Goal: Information Seeking & Learning: Learn about a topic

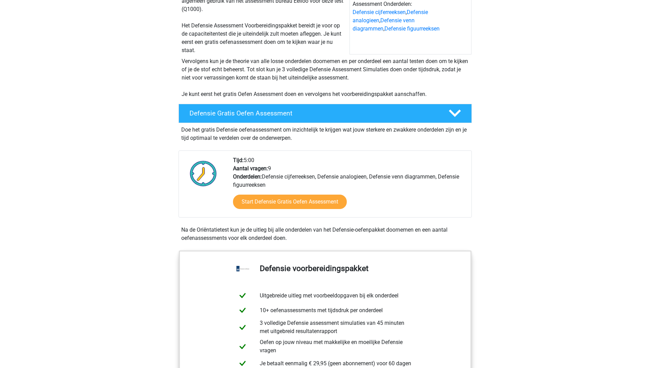
scroll to position [103, 0]
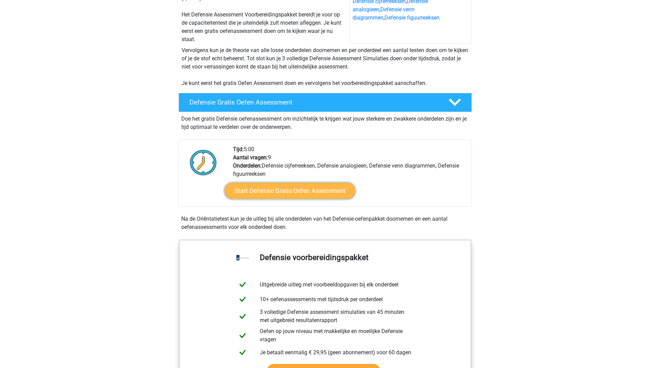
click at [284, 192] on link "Start Defensie Gratis Oefen Assessment" at bounding box center [290, 191] width 131 height 16
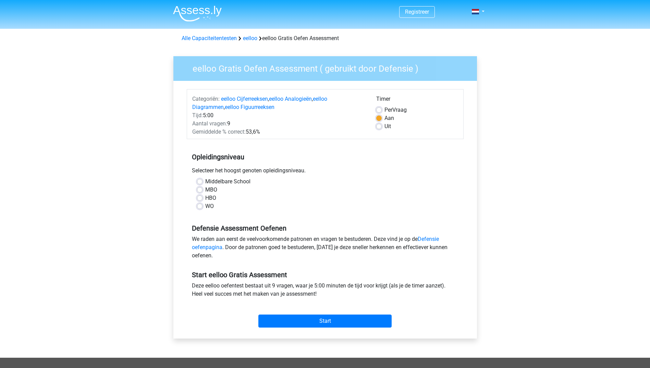
click at [205, 190] on label "MBO" at bounding box center [211, 190] width 12 height 8
click at [199, 190] on input "MBO" at bounding box center [199, 189] width 5 height 7
radio input "true"
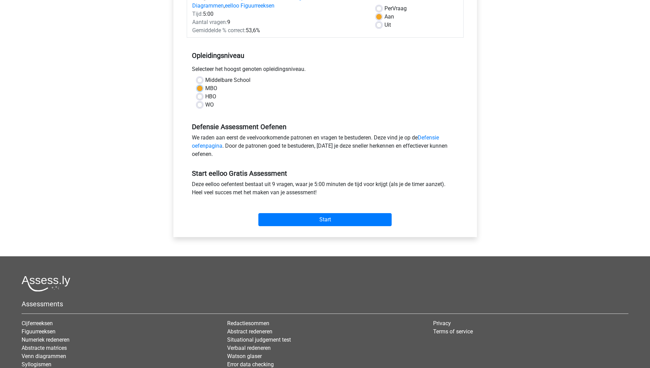
scroll to position [103, 0]
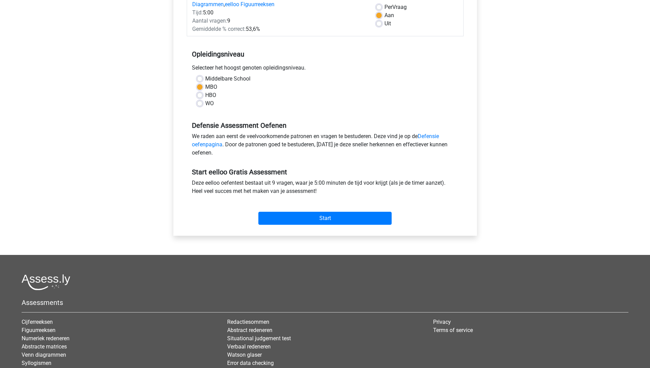
click at [205, 94] on label "HBO" at bounding box center [210, 95] width 11 height 8
click at [201, 94] on input "HBO" at bounding box center [199, 94] width 5 height 7
radio input "true"
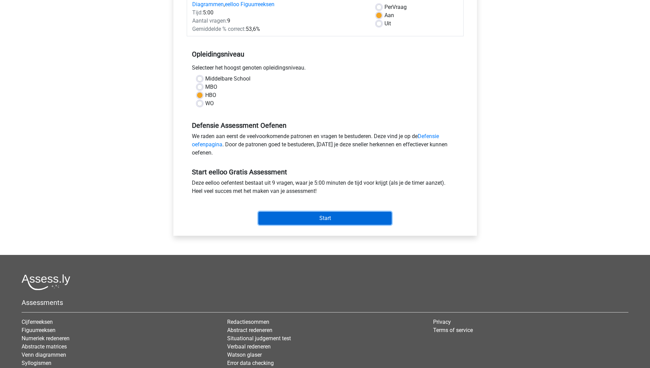
click at [331, 222] on input "Start" at bounding box center [324, 218] width 133 height 13
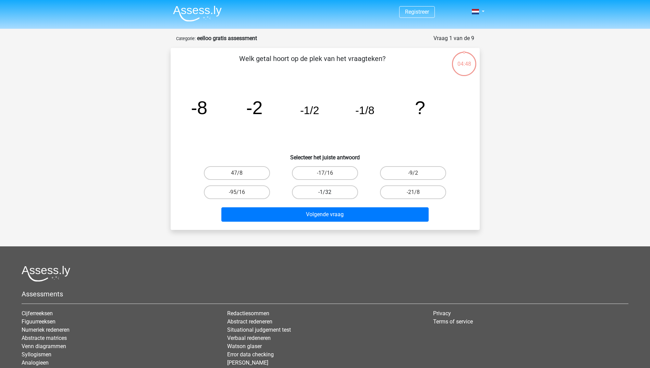
click at [334, 192] on label "-1/32" at bounding box center [325, 192] width 66 height 14
click at [329, 192] on input "-1/32" at bounding box center [327, 194] width 4 height 4
radio input "true"
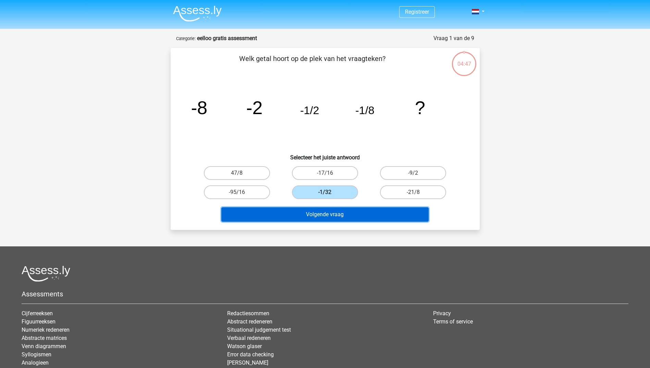
click at [333, 211] on button "Volgende vraag" at bounding box center [324, 214] width 207 height 14
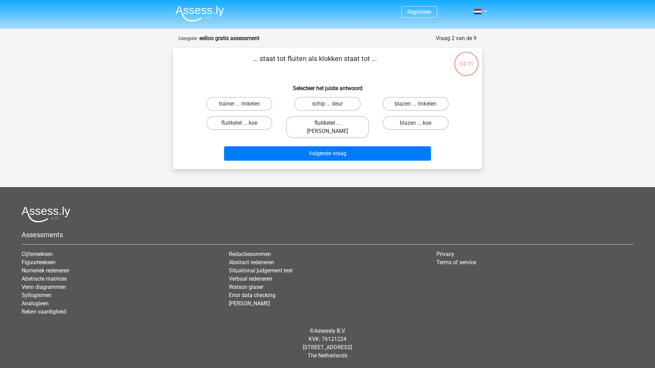
click at [343, 123] on label "fluitketel ... luiden" at bounding box center [327, 127] width 83 height 22
click at [332, 123] on input "fluitketel ... luiden" at bounding box center [330, 125] width 4 height 4
radio input "true"
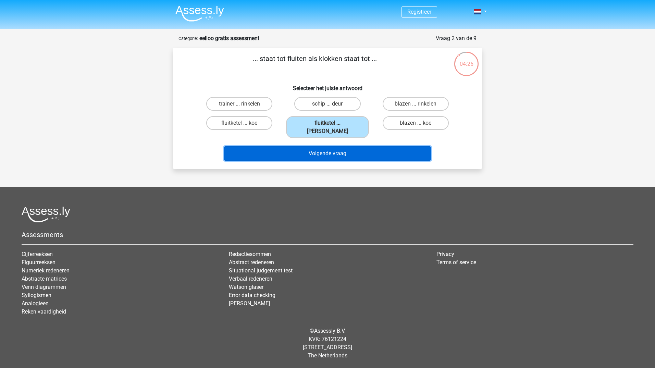
click at [343, 148] on button "Volgende vraag" at bounding box center [327, 153] width 207 height 14
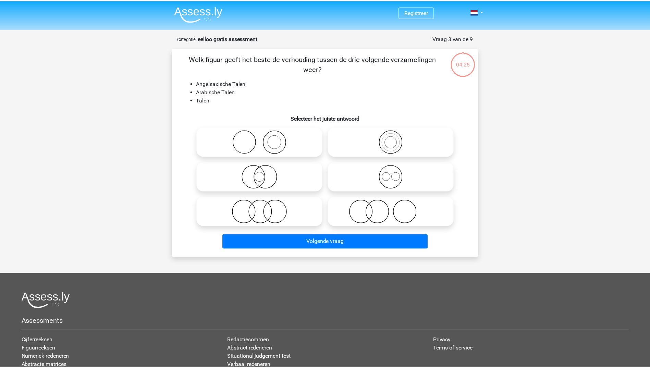
scroll to position [34, 0]
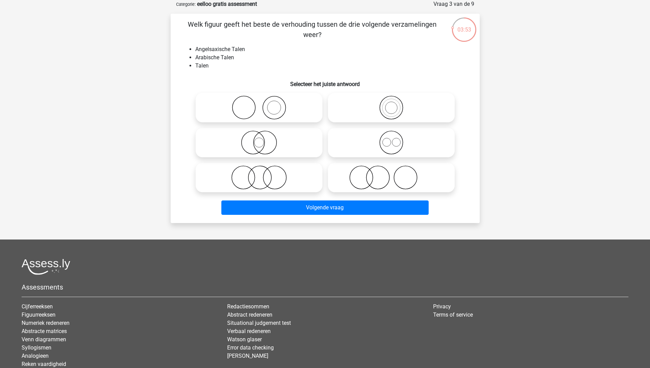
click at [397, 150] on icon at bounding box center [391, 143] width 121 height 24
click at [396, 139] on input "radio" at bounding box center [393, 137] width 4 height 4
radio input "true"
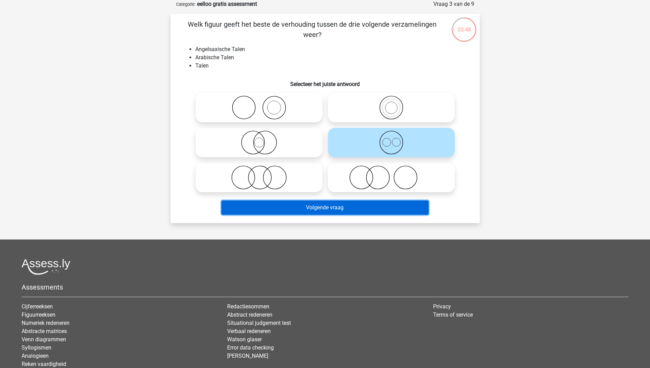
click at [380, 207] on button "Volgende vraag" at bounding box center [324, 208] width 207 height 14
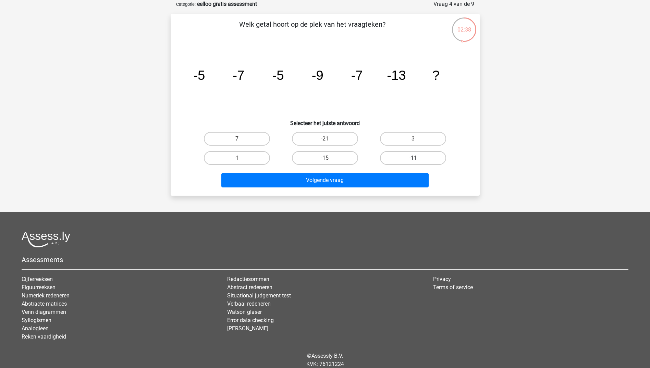
click at [406, 157] on label "-11" at bounding box center [413, 158] width 66 height 14
click at [413, 158] on input "-11" at bounding box center [415, 160] width 4 height 4
radio input "true"
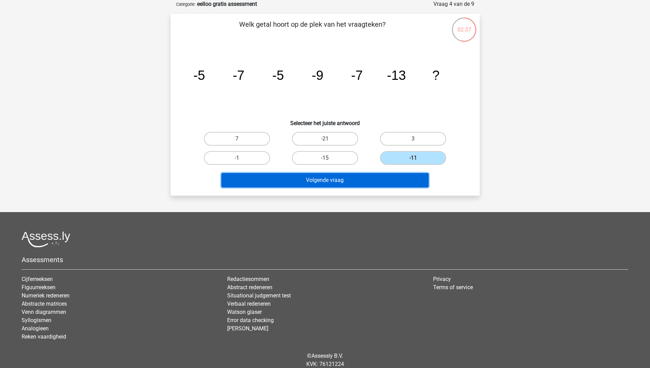
click at [346, 182] on button "Volgende vraag" at bounding box center [324, 180] width 207 height 14
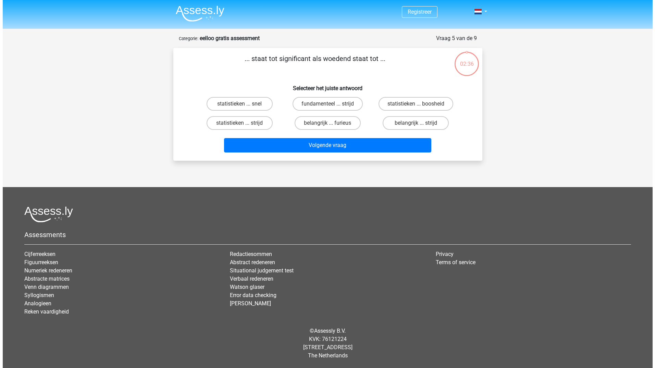
scroll to position [0, 0]
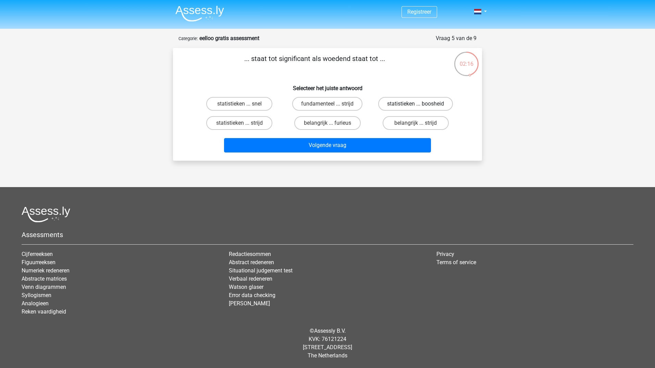
click at [404, 103] on label "statistieken ... boosheid" at bounding box center [415, 104] width 75 height 14
click at [416, 104] on input "statistieken ... boosheid" at bounding box center [418, 106] width 4 height 4
radio input "true"
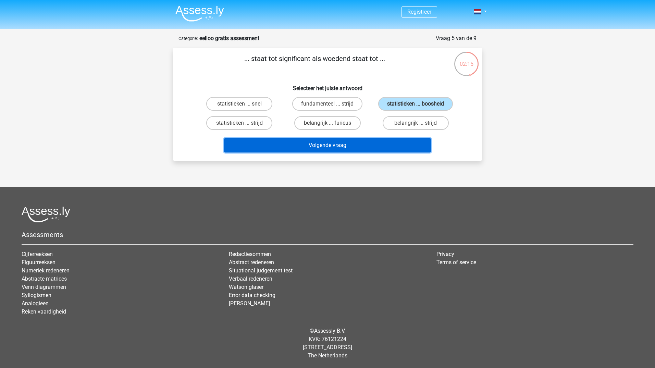
click at [385, 147] on button "Volgende vraag" at bounding box center [327, 145] width 207 height 14
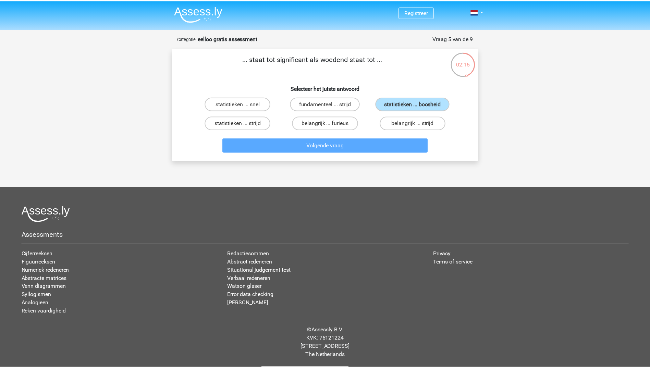
scroll to position [34, 0]
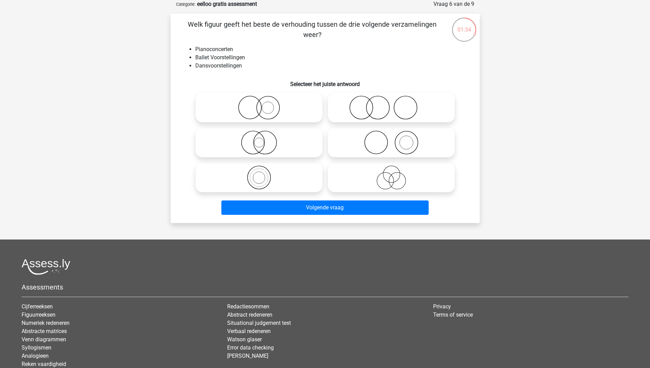
click at [269, 144] on icon at bounding box center [258, 143] width 121 height 24
click at [264, 139] on input "radio" at bounding box center [261, 137] width 4 height 4
radio input "true"
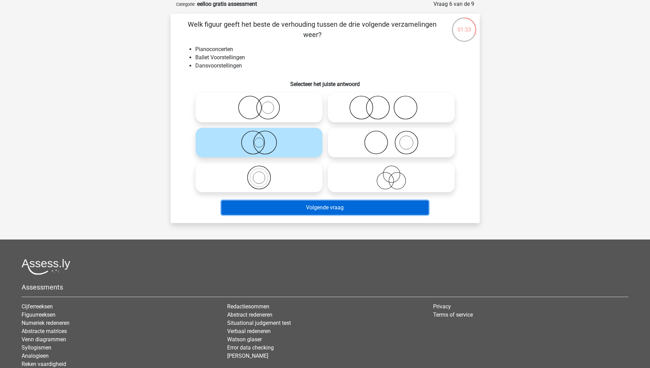
click at [298, 203] on button "Volgende vraag" at bounding box center [324, 208] width 207 height 14
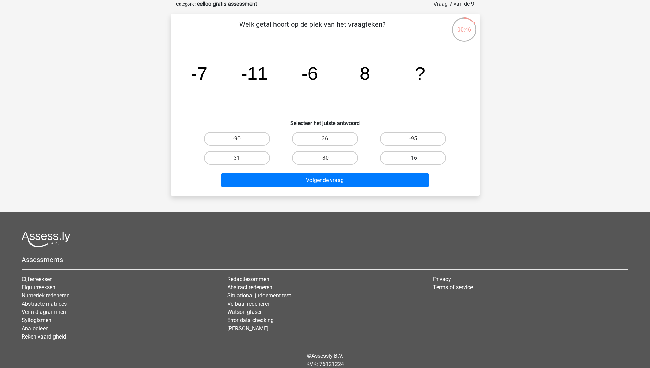
click at [402, 158] on label "-16" at bounding box center [413, 158] width 66 height 14
click at [413, 158] on input "-16" at bounding box center [415, 160] width 4 height 4
radio input "true"
click at [339, 142] on label "36" at bounding box center [325, 139] width 66 height 14
click at [329, 142] on input "36" at bounding box center [327, 141] width 4 height 4
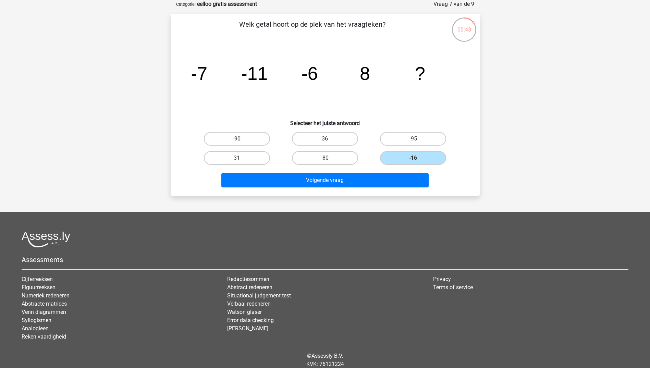
radio input "true"
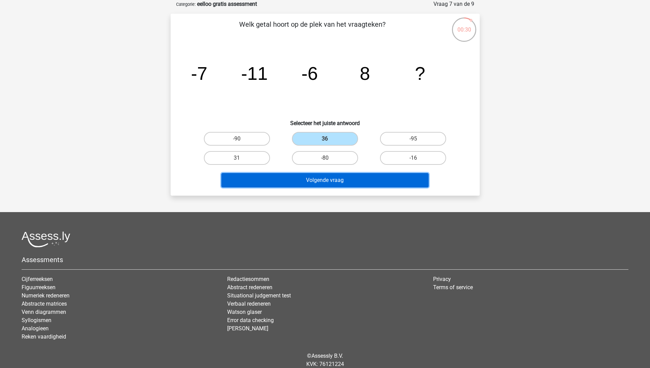
click at [330, 186] on button "Volgende vraag" at bounding box center [324, 180] width 207 height 14
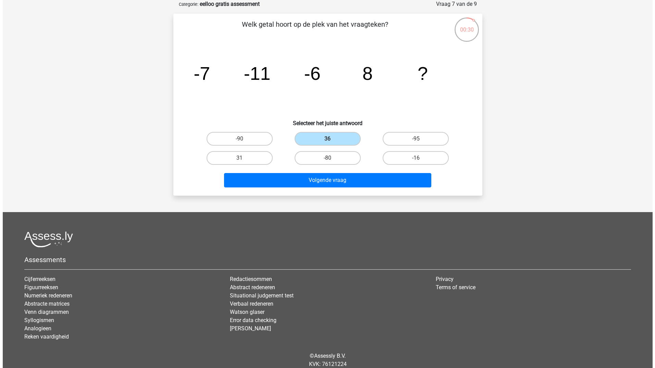
scroll to position [0, 0]
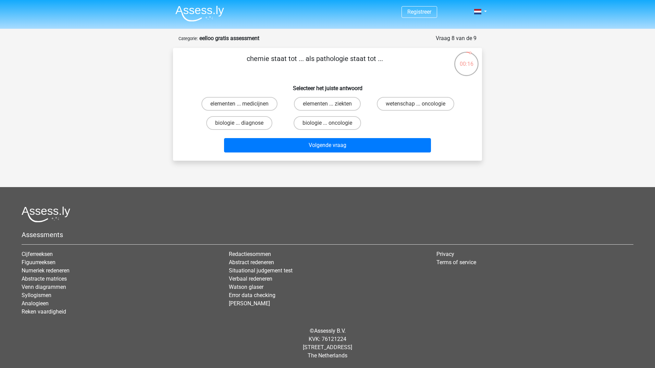
drag, startPoint x: 328, startPoint y: 100, endPoint x: 328, endPoint y: 104, distance: 3.8
click at [328, 101] on label "elementen ... ziekten" at bounding box center [327, 104] width 67 height 14
click at [328, 104] on input "elementen ... ziekten" at bounding box center [330, 106] width 4 height 4
radio input "true"
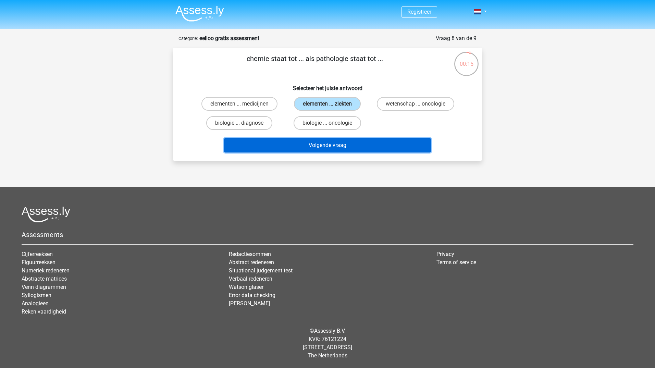
click at [341, 145] on button "Volgende vraag" at bounding box center [327, 145] width 207 height 14
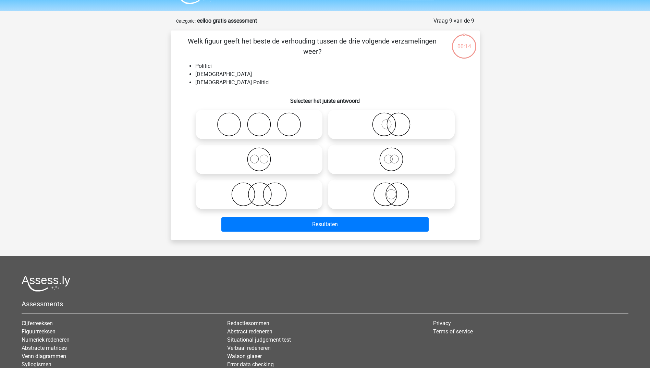
scroll to position [34, 0]
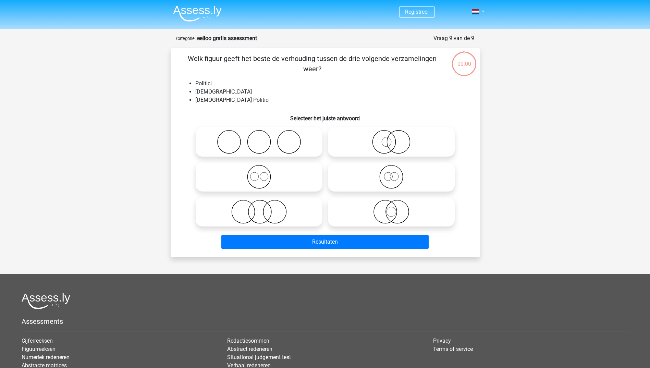
scroll to position [34, 0]
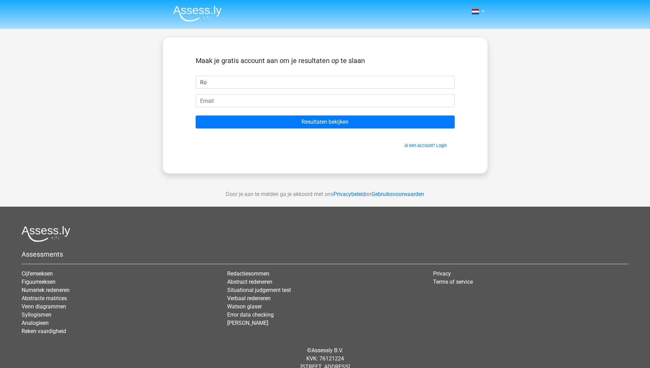
type input "[PERSON_NAME]"
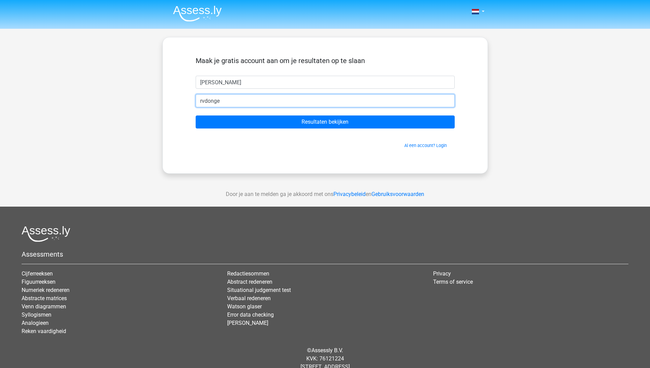
type input "[EMAIL_ADDRESS][DOMAIN_NAME]"
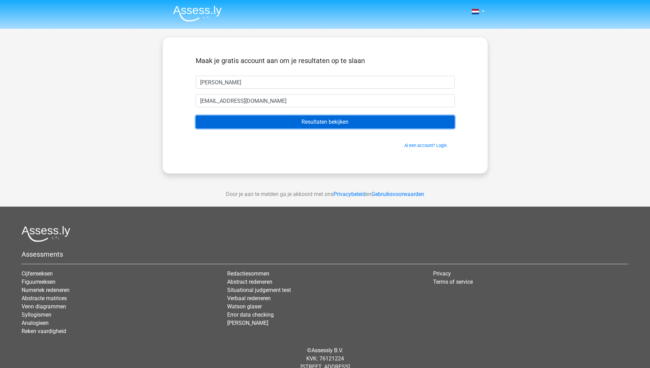
click at [328, 122] on input "Resultaten bekijken" at bounding box center [325, 122] width 259 height 13
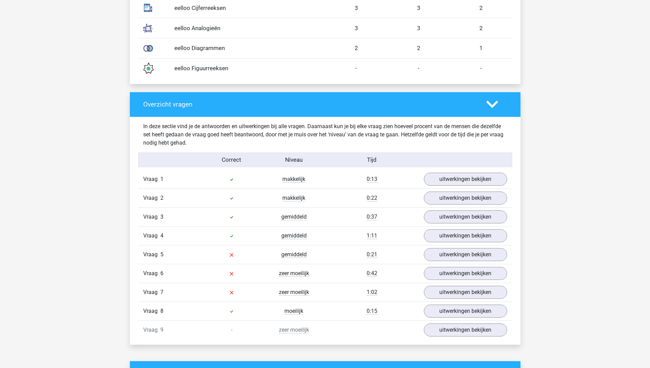
scroll to position [617, 0]
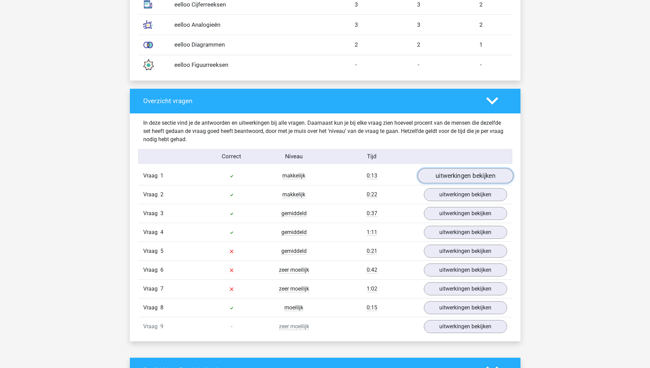
click at [468, 177] on link "uitwerkingen bekijken" at bounding box center [465, 175] width 96 height 15
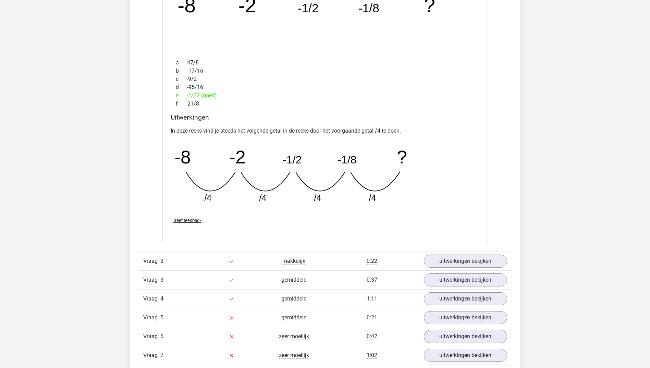
scroll to position [891, 0]
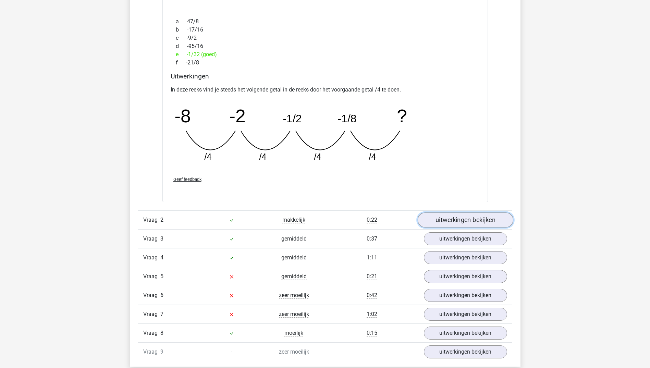
click at [482, 219] on link "uitwerkingen bekijken" at bounding box center [465, 220] width 96 height 15
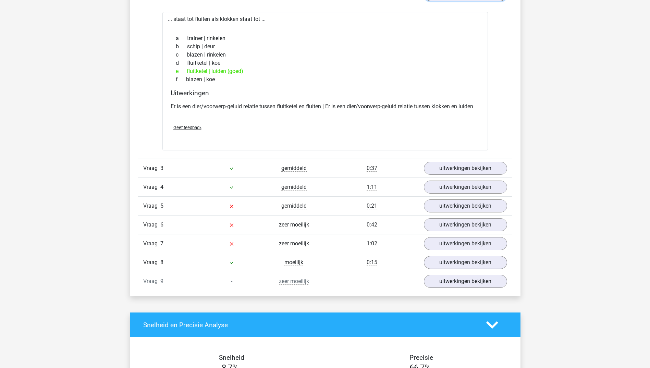
scroll to position [1131, 0]
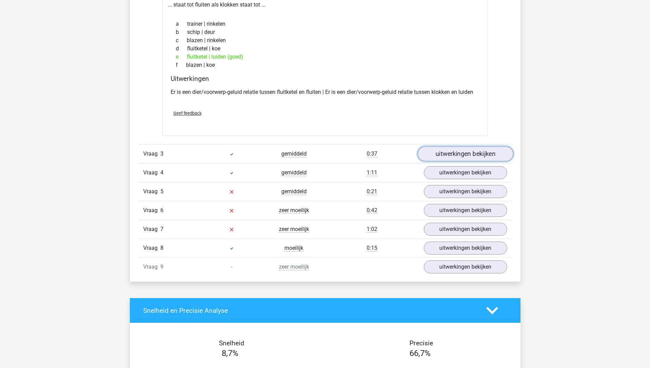
click at [445, 156] on link "uitwerkingen bekijken" at bounding box center [465, 153] width 96 height 15
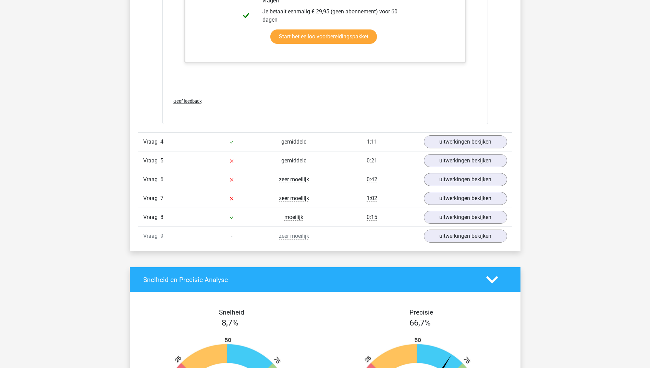
scroll to position [1645, 0]
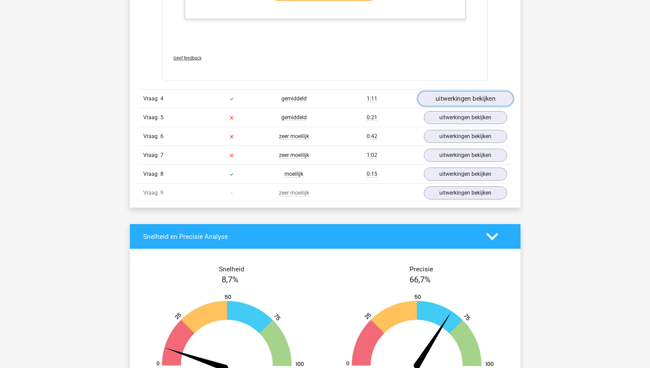
click at [455, 103] on link "uitwerkingen bekijken" at bounding box center [465, 99] width 96 height 15
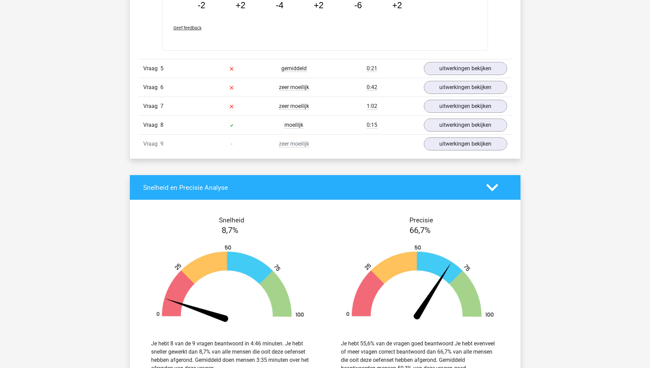
scroll to position [2022, 0]
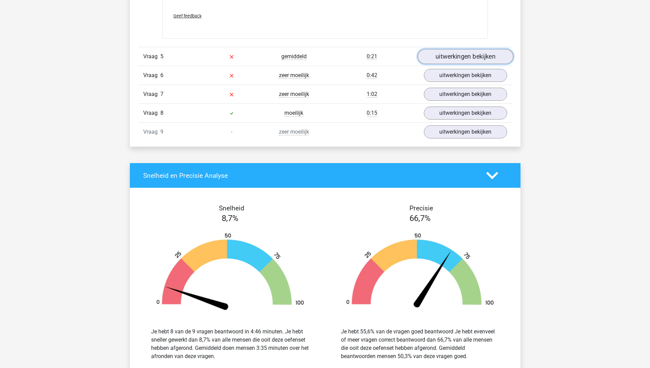
click at [456, 59] on link "uitwerkingen bekijken" at bounding box center [465, 56] width 96 height 15
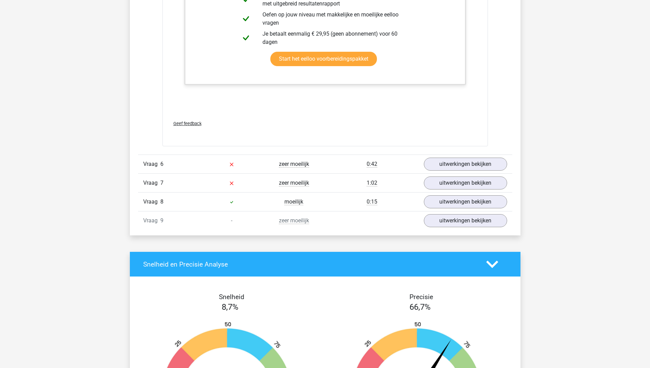
scroll to position [2297, 0]
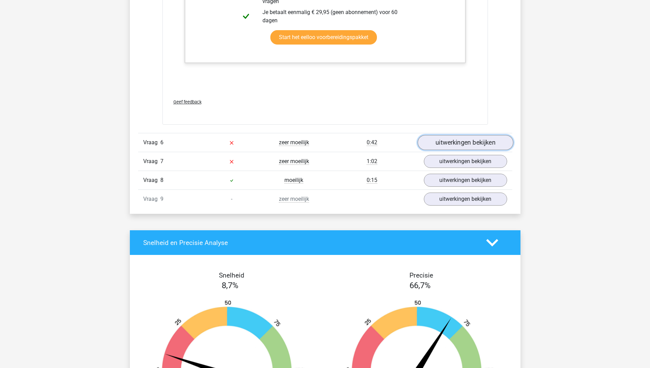
click at [442, 143] on link "uitwerkingen bekijken" at bounding box center [465, 142] width 96 height 15
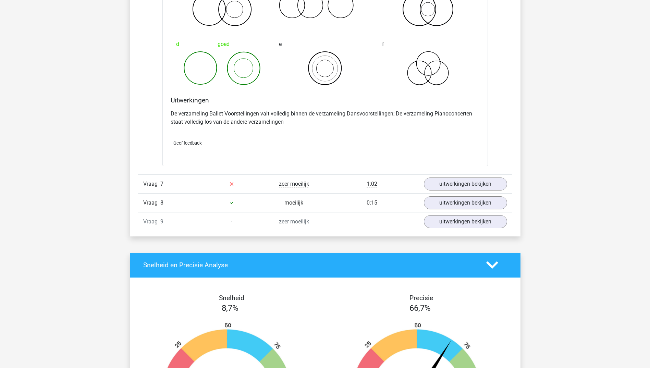
scroll to position [2536, 0]
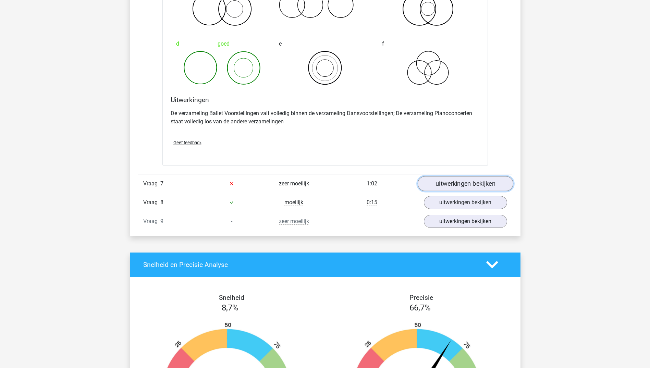
click at [462, 183] on link "uitwerkingen bekijken" at bounding box center [465, 183] width 96 height 15
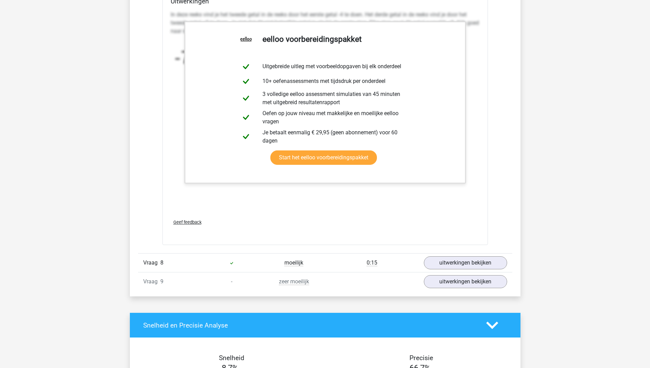
scroll to position [2914, 0]
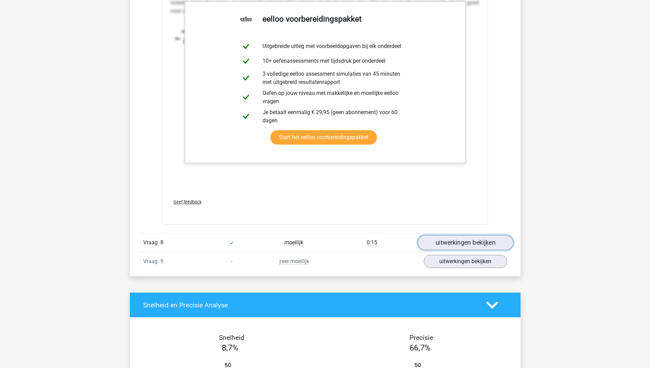
click at [430, 246] on link "uitwerkingen bekijken" at bounding box center [465, 242] width 96 height 15
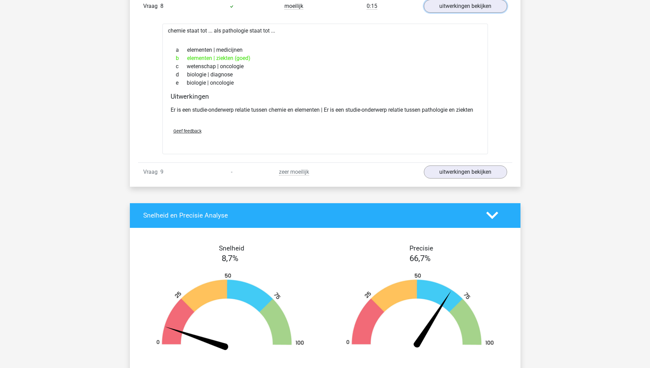
scroll to position [3153, 0]
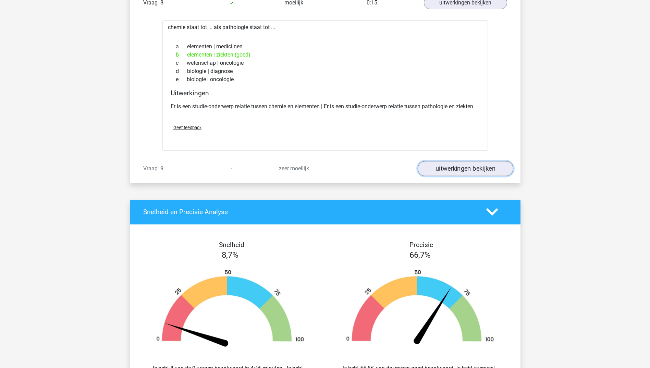
click at [472, 173] on link "uitwerkingen bekijken" at bounding box center [465, 168] width 96 height 15
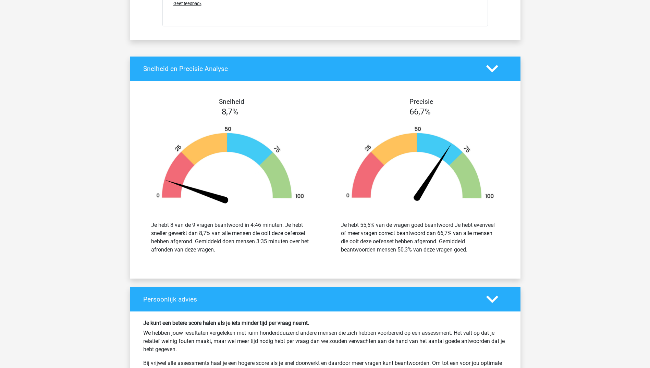
scroll to position [3661, 0]
